Goal: Task Accomplishment & Management: Manage account settings

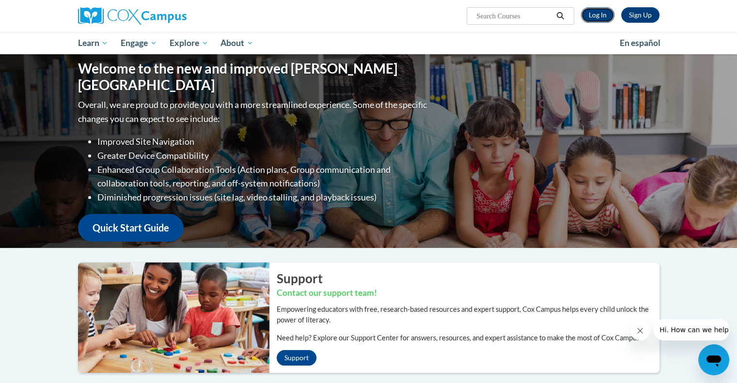
click at [605, 16] on link "Log In" at bounding box center [597, 15] width 33 height 16
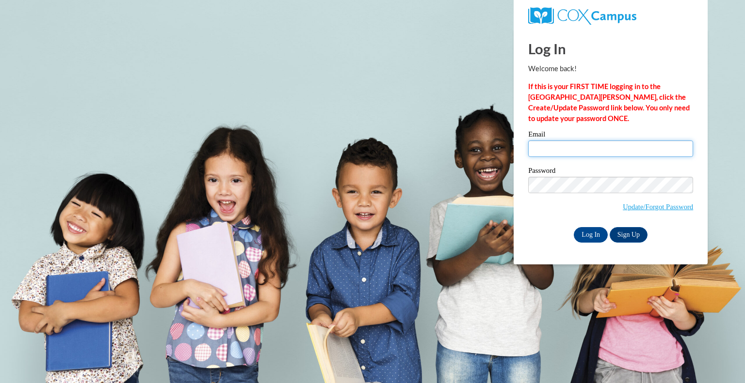
click at [564, 147] on input "Email" at bounding box center [610, 149] width 165 height 16
type input "macuna@kusd.edu"
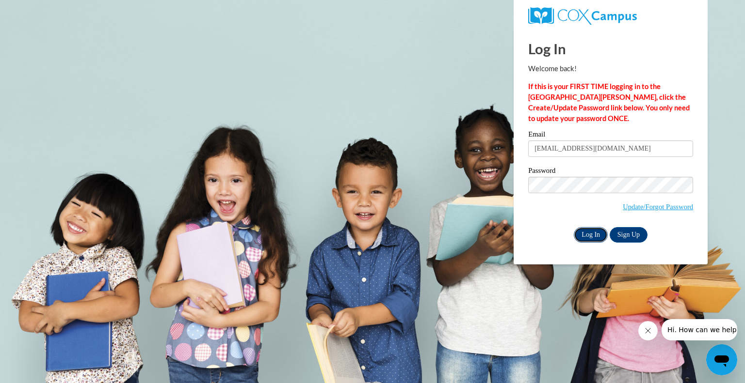
click at [589, 234] on input "Log In" at bounding box center [590, 235] width 34 height 16
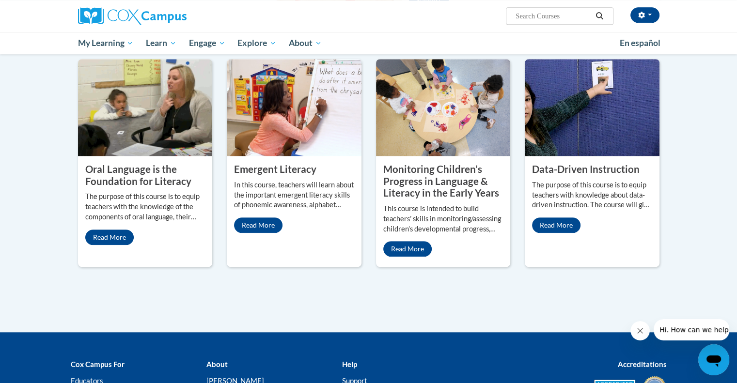
scroll to position [837, 0]
